Goal: Find specific page/section: Find specific page/section

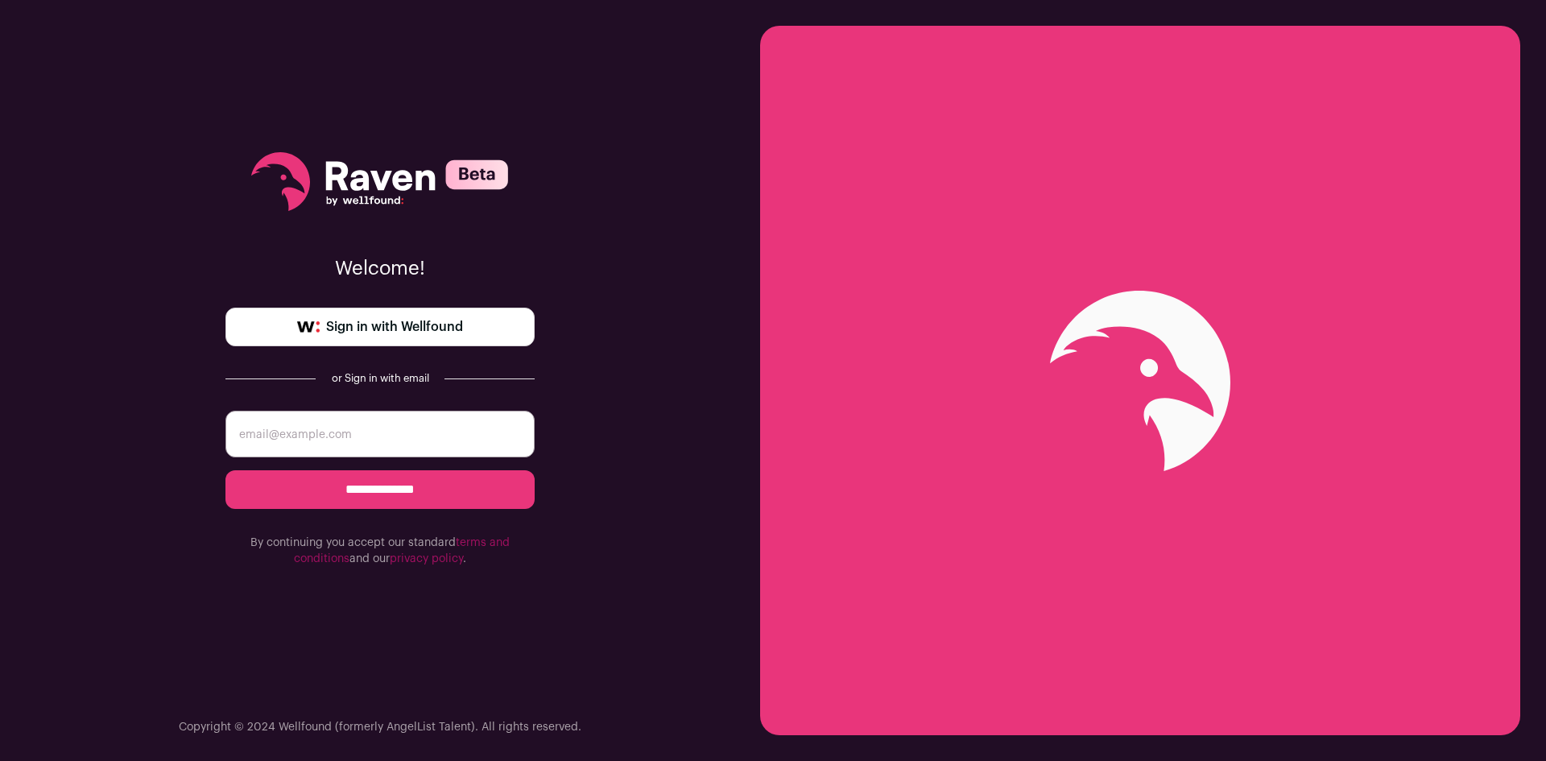
click at [454, 320] on span "Sign in with Wellfound" at bounding box center [394, 326] width 137 height 19
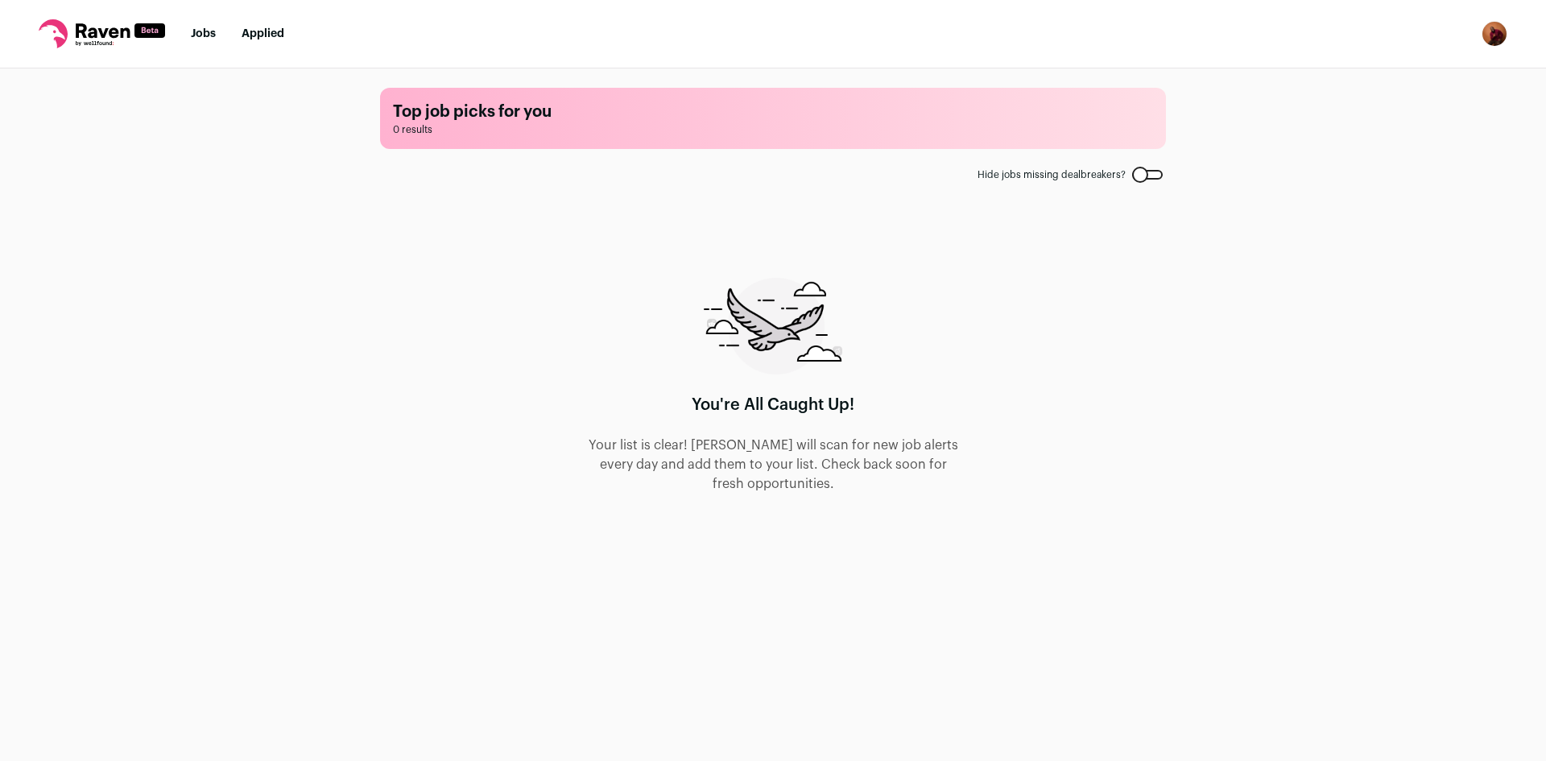
click at [220, 36] on ul "Jobs Applied" at bounding box center [237, 34] width 93 height 16
click at [203, 39] on link "Jobs" at bounding box center [203, 33] width 25 height 11
click at [240, 32] on ul "Jobs Applied" at bounding box center [237, 34] width 93 height 16
click at [252, 36] on link "Applied" at bounding box center [263, 33] width 43 height 11
